Goal: Task Accomplishment & Management: Manage account settings

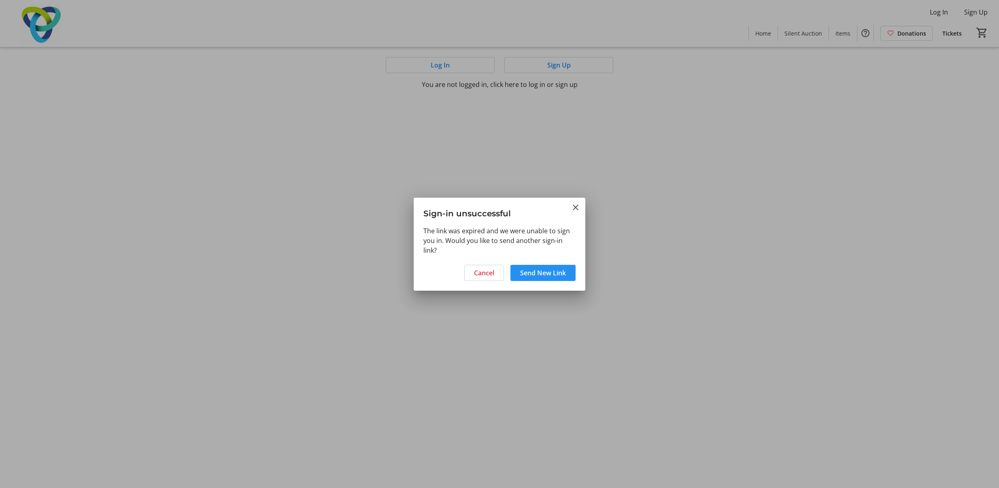
click at [549, 272] on span "Send New Link" at bounding box center [543, 273] width 46 height 10
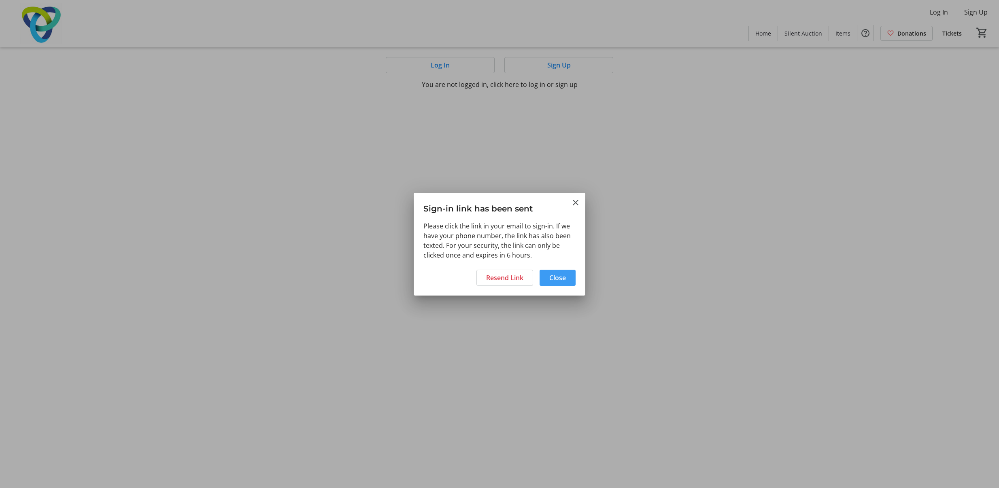
click at [552, 272] on span at bounding box center [557, 277] width 36 height 19
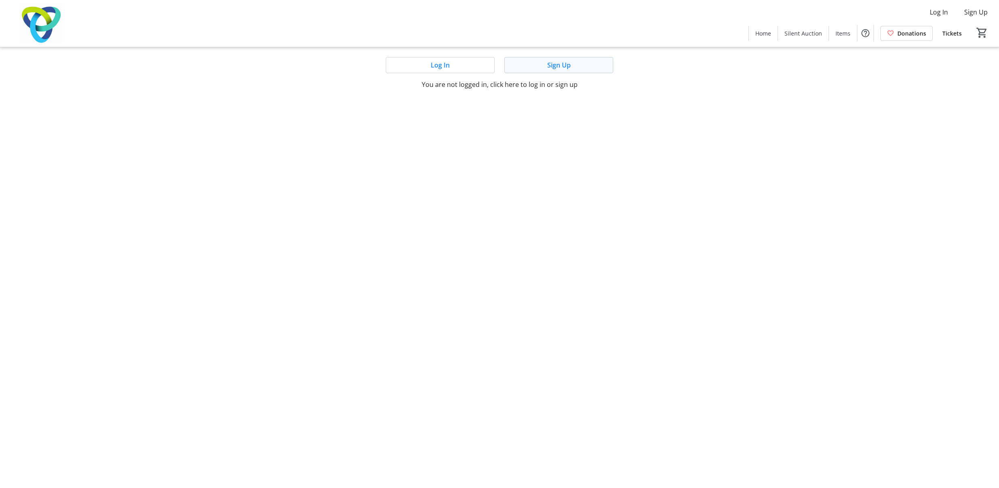
click at [568, 65] on span "Sign Up" at bounding box center [558, 65] width 23 height 10
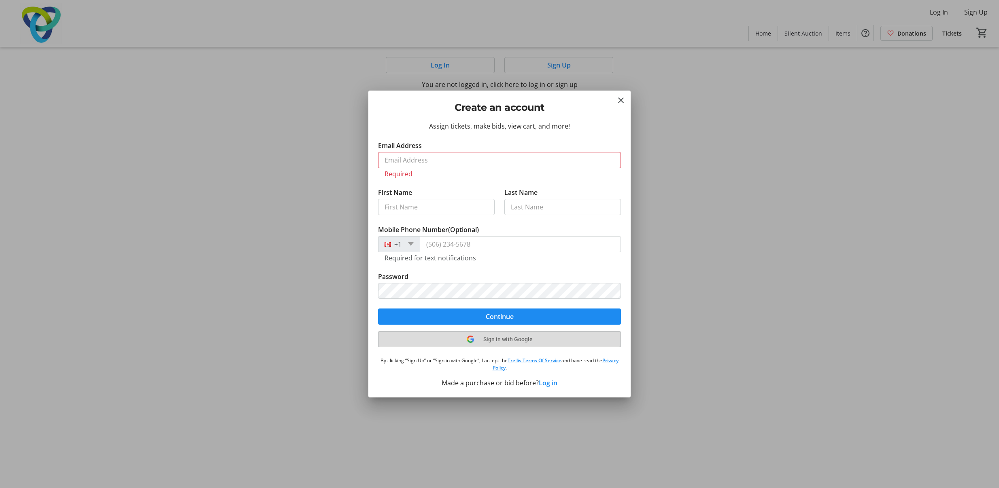
click at [470, 338] on icon at bounding box center [471, 339] width 8 height 7
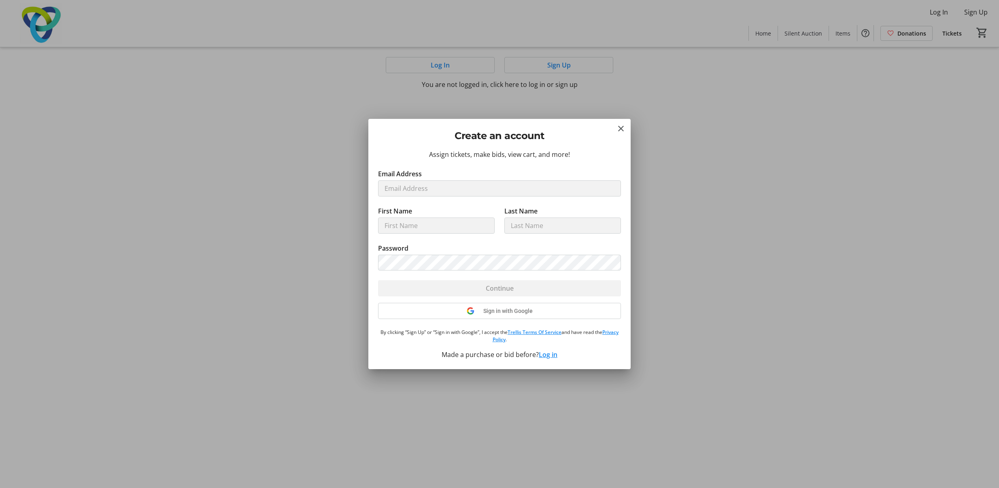
click at [503, 309] on div "Sign in with Google" at bounding box center [499, 311] width 243 height 16
click at [128, 386] on div at bounding box center [499, 244] width 999 height 488
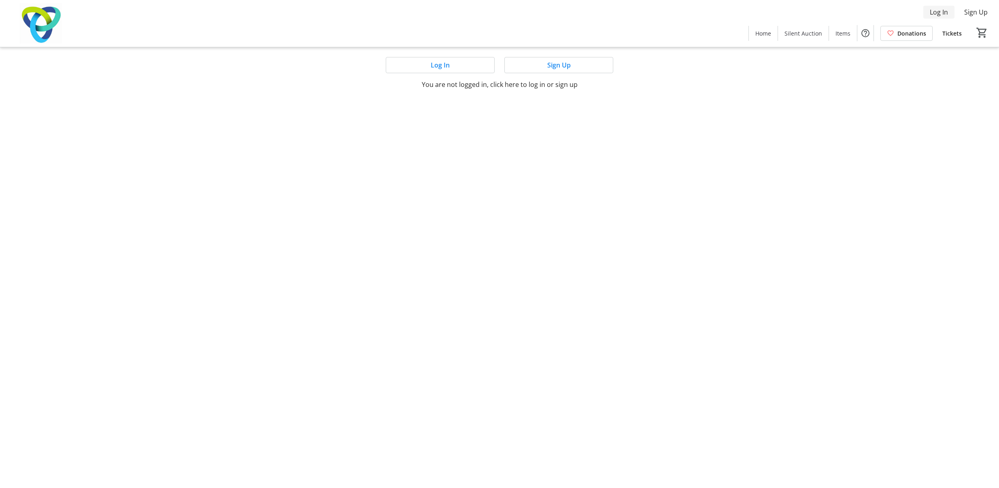
click at [940, 14] on span "Log In" at bounding box center [939, 12] width 18 height 10
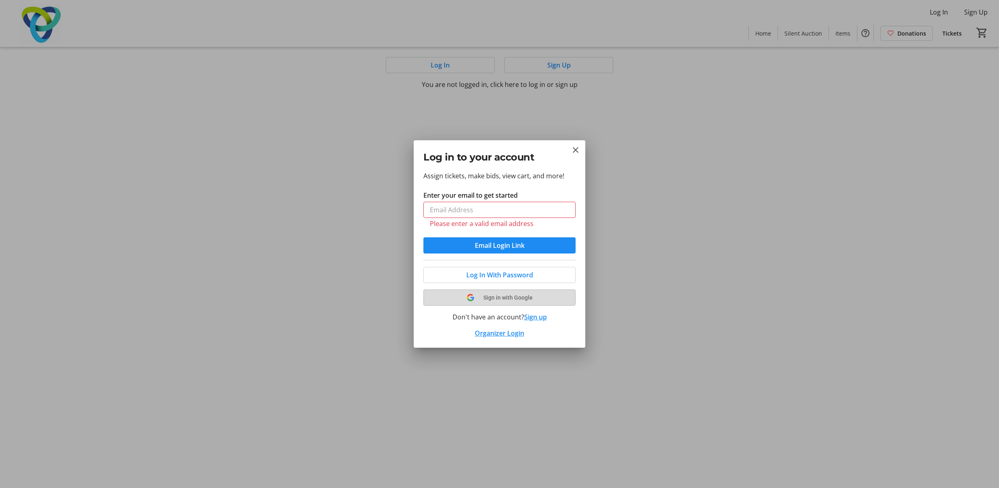
click at [494, 294] on tr-shared-ui-google-sign-in-button-content "Sign in with Google" at bounding box center [499, 298] width 133 height 10
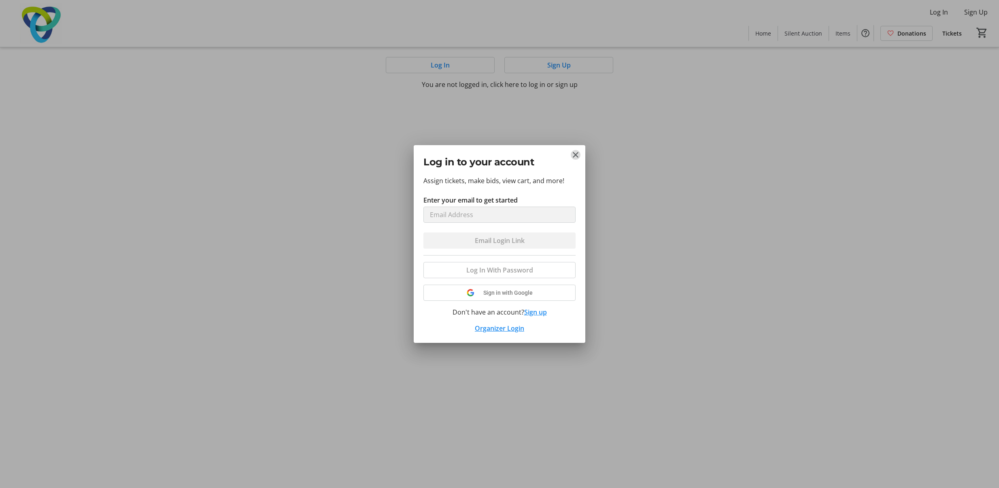
drag, startPoint x: 572, startPoint y: 152, endPoint x: 599, endPoint y: 147, distance: 27.1
click at [572, 152] on mat-icon "Close" at bounding box center [576, 155] width 10 height 10
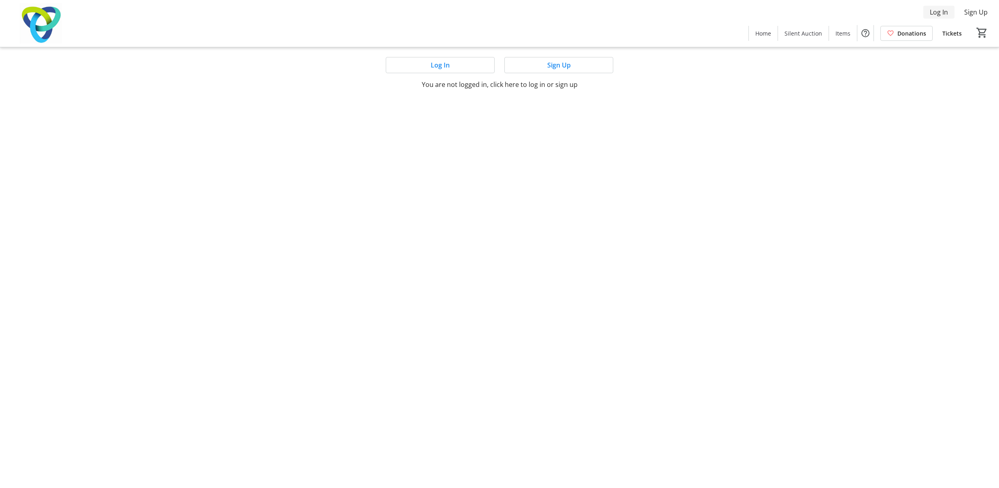
click at [950, 12] on span at bounding box center [938, 11] width 31 height 19
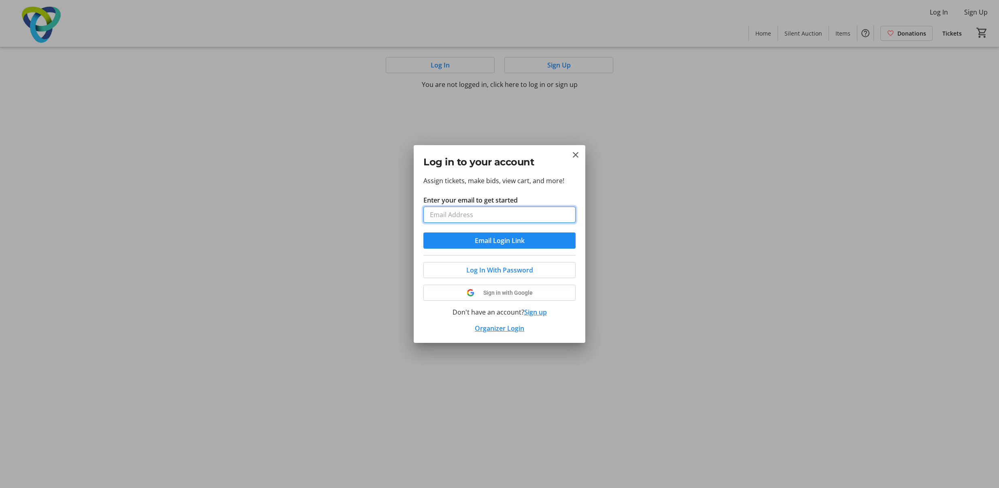
click at [523, 213] on input "Enter your email to get started" at bounding box center [499, 215] width 152 height 16
type input "larry.dcunha@gmail.com"
click at [487, 241] on span "Email Login Link" at bounding box center [500, 241] width 50 height 10
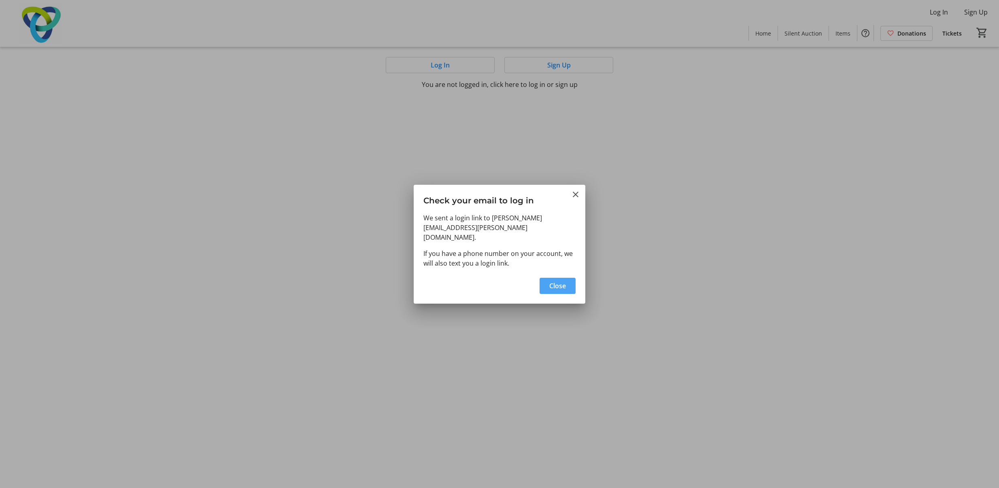
click at [567, 276] on span "button" at bounding box center [557, 285] width 36 height 19
